Goal: Information Seeking & Learning: Learn about a topic

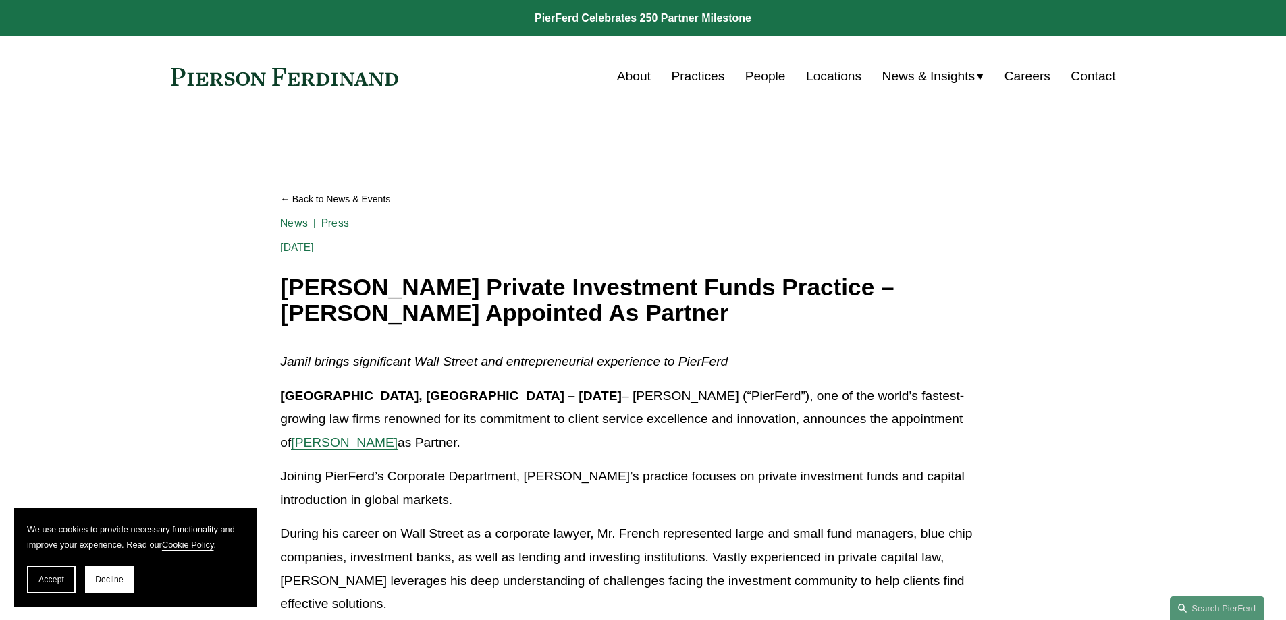
click at [628, 69] on link "About" at bounding box center [634, 76] width 34 height 26
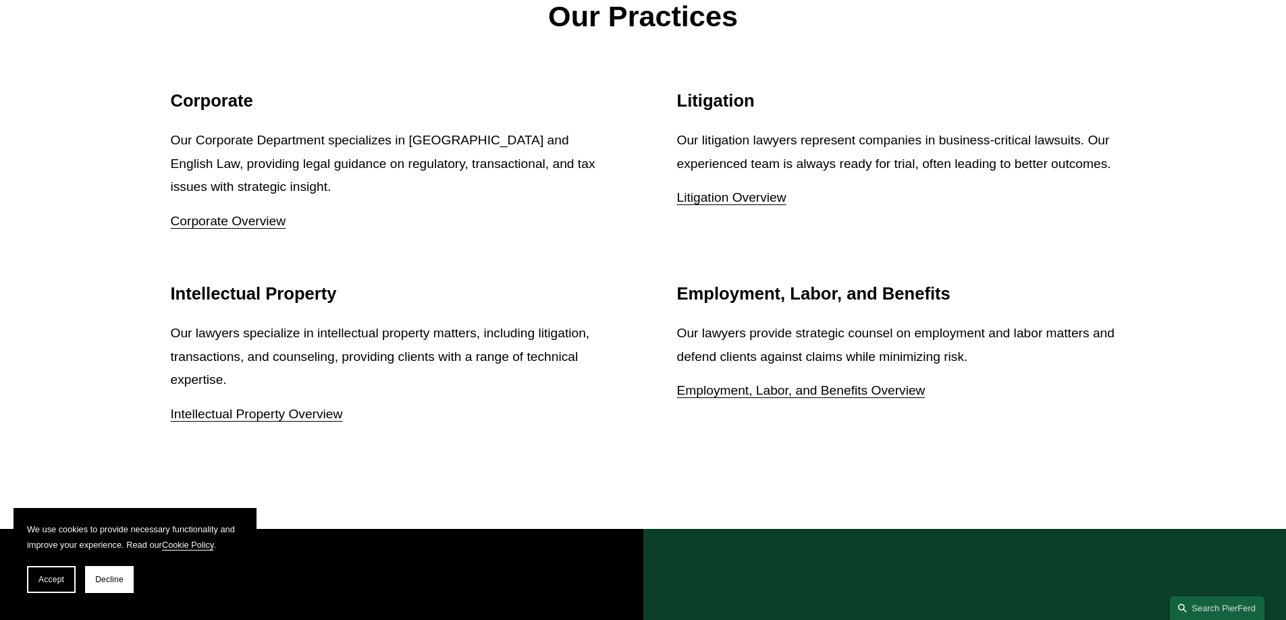
scroll to position [1822, 0]
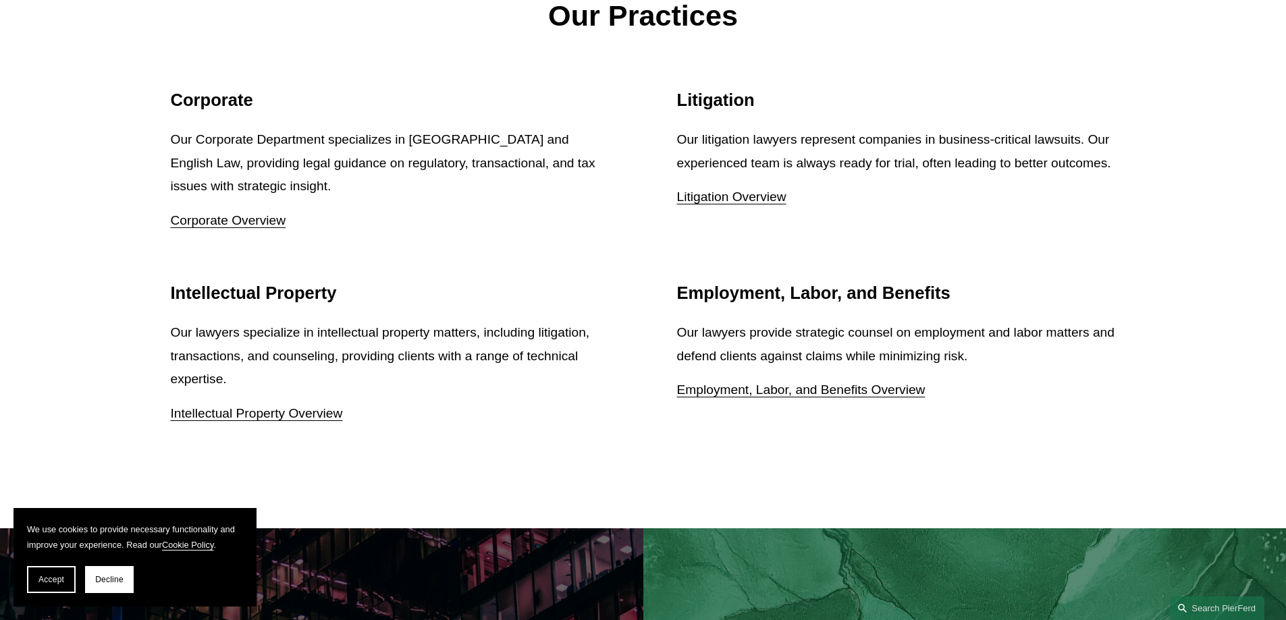
click at [832, 396] on link "Employment, Labor, and Benefits Overview" at bounding box center [801, 390] width 248 height 14
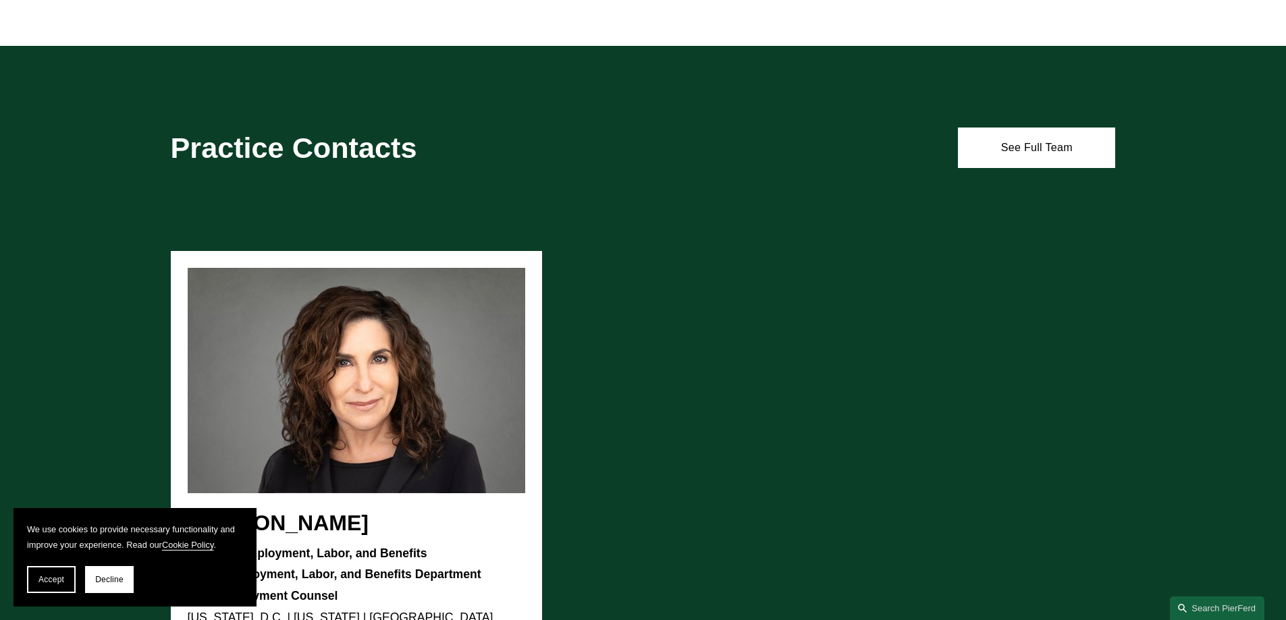
scroll to position [810, 0]
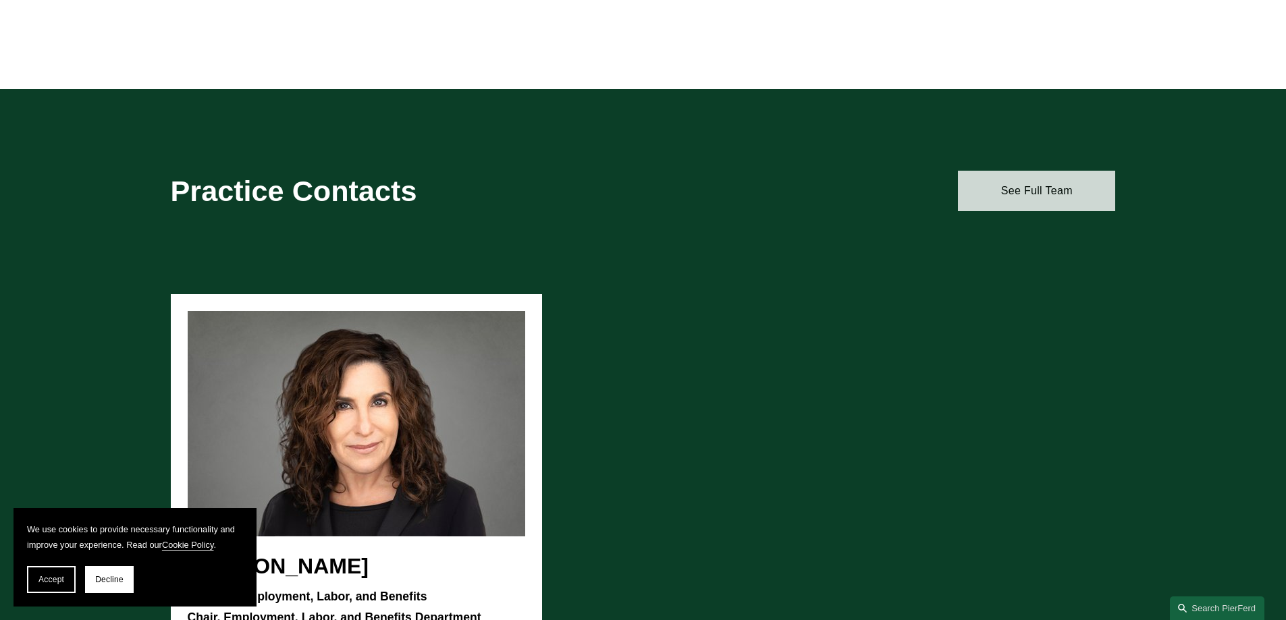
click at [1056, 199] on link "See Full Team" at bounding box center [1036, 191] width 157 height 40
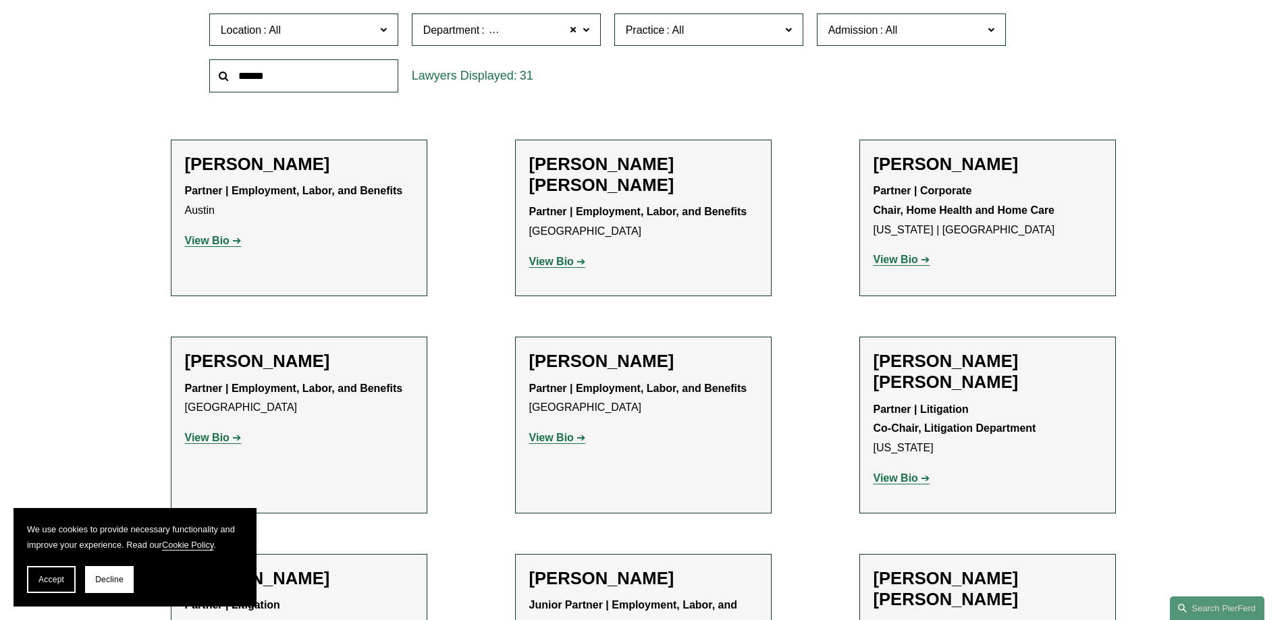
scroll to position [472, 0]
click at [547, 441] on strong "View Bio" at bounding box center [551, 436] width 45 height 11
click at [213, 440] on strong "View Bio" at bounding box center [207, 436] width 45 height 11
click at [230, 242] on link "View Bio" at bounding box center [213, 239] width 57 height 11
click at [566, 269] on p "View Bio" at bounding box center [643, 262] width 228 height 20
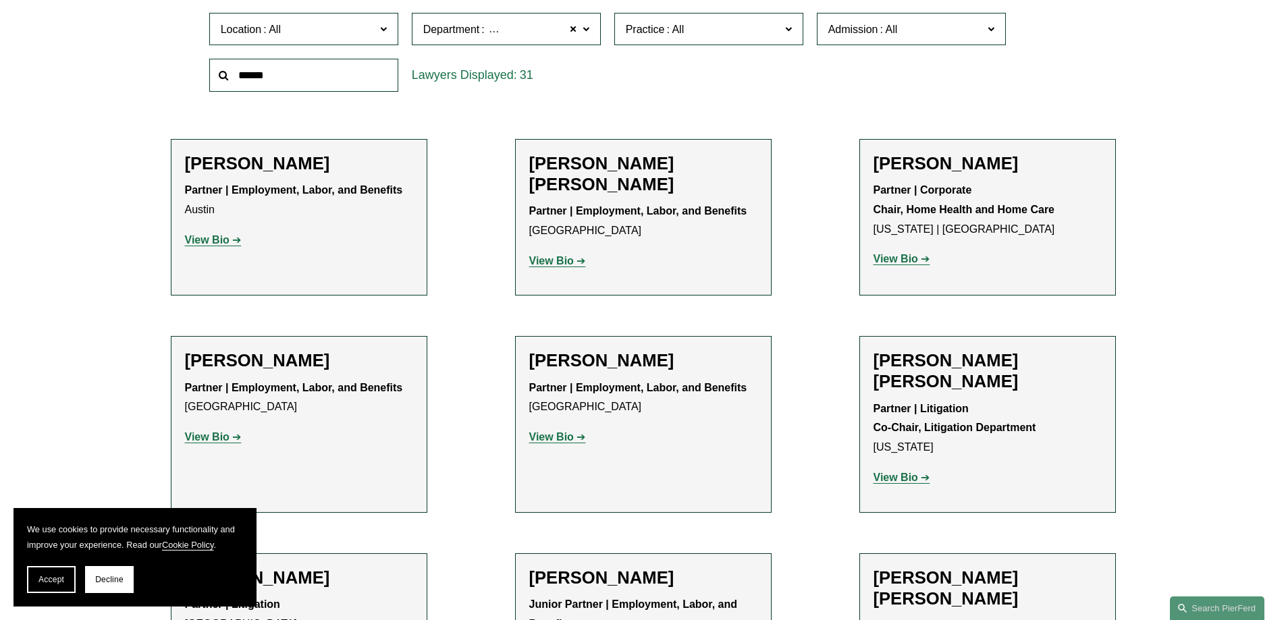
click at [552, 264] on strong "View Bio" at bounding box center [551, 260] width 45 height 11
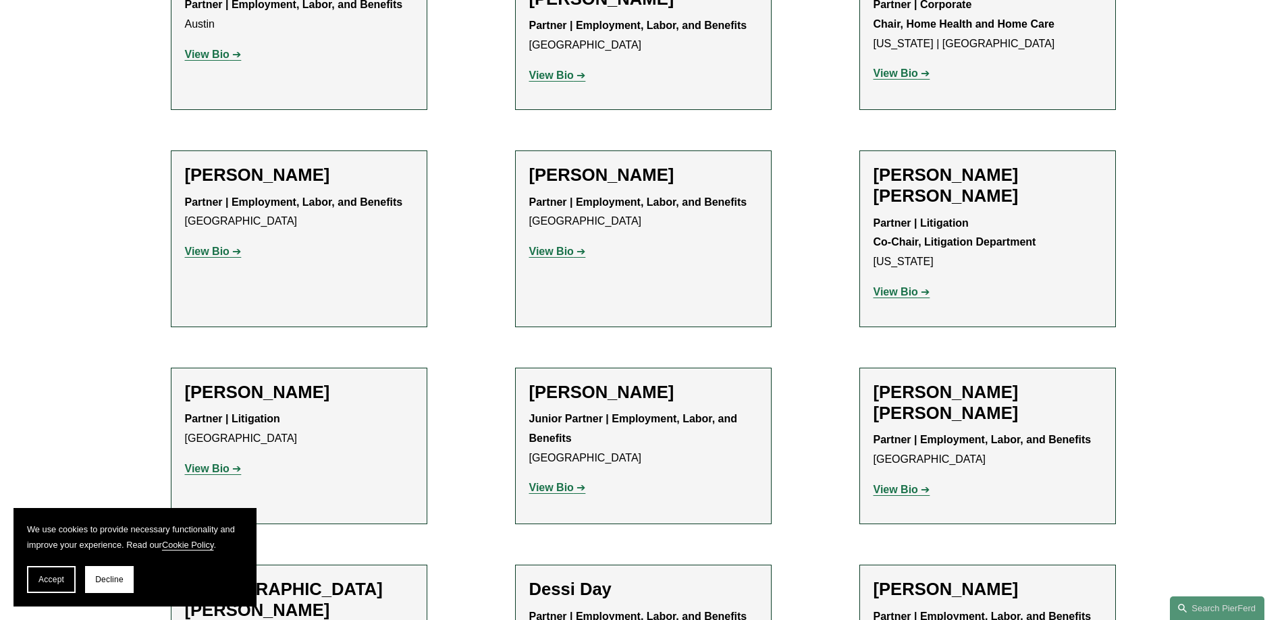
scroll to position [742, 0]
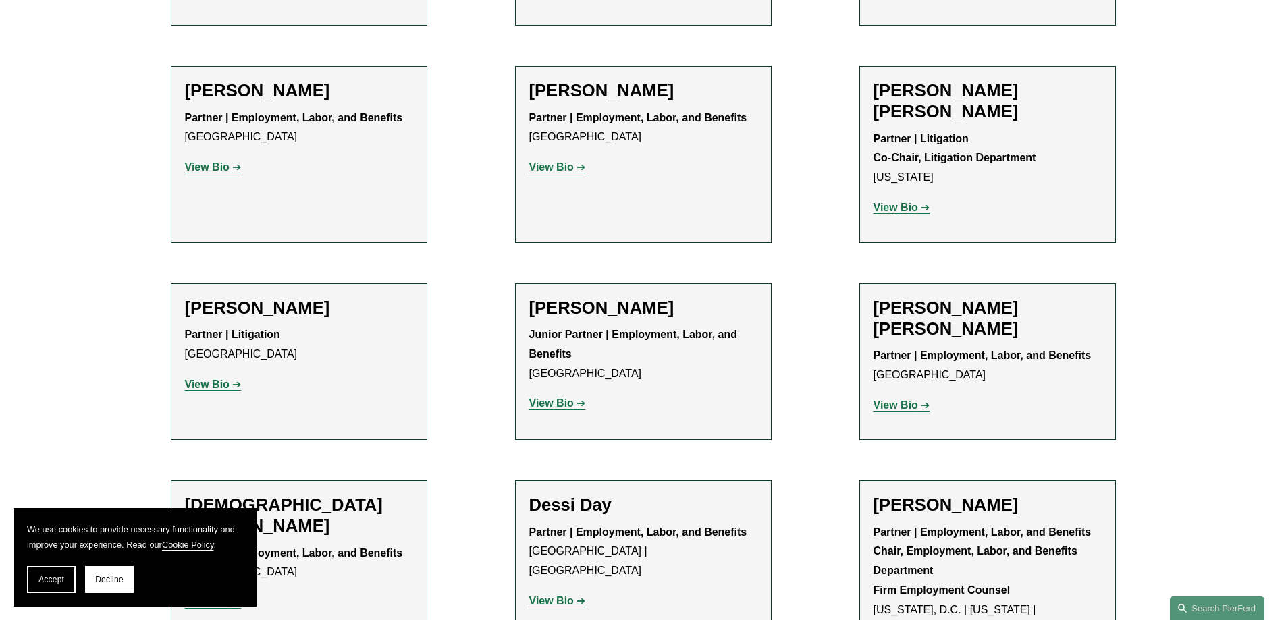
click at [887, 400] on strong "View Bio" at bounding box center [895, 405] width 45 height 11
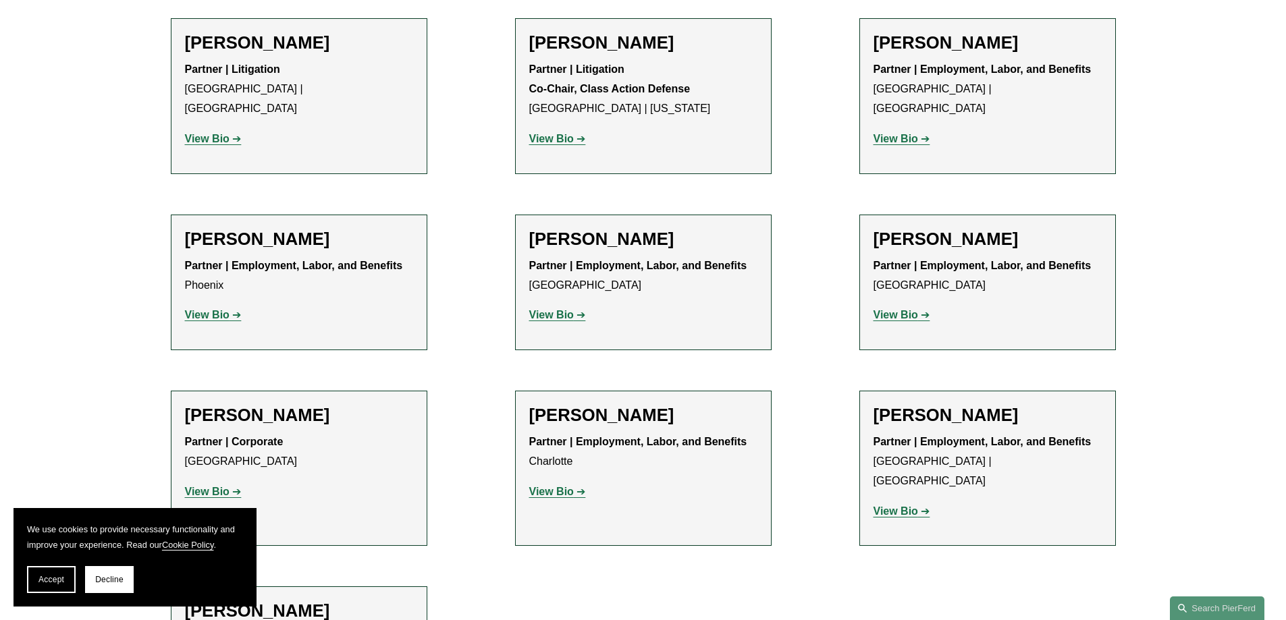
scroll to position [2025, 0]
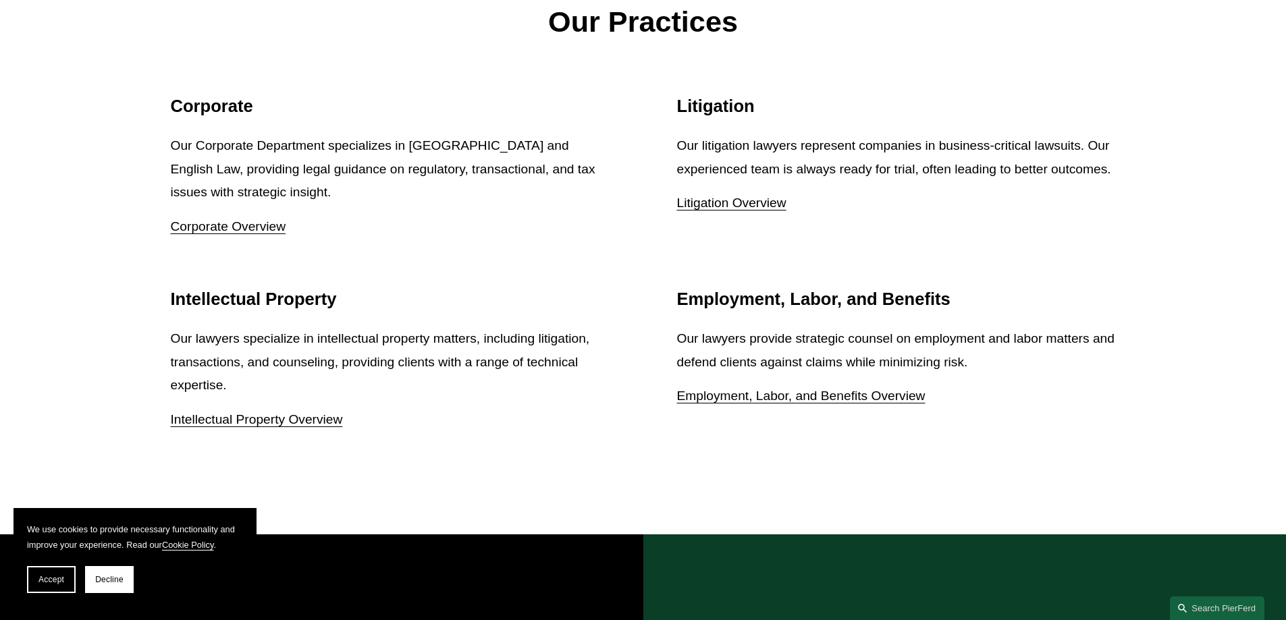
scroll to position [1822, 0]
